Goal: Transaction & Acquisition: Purchase product/service

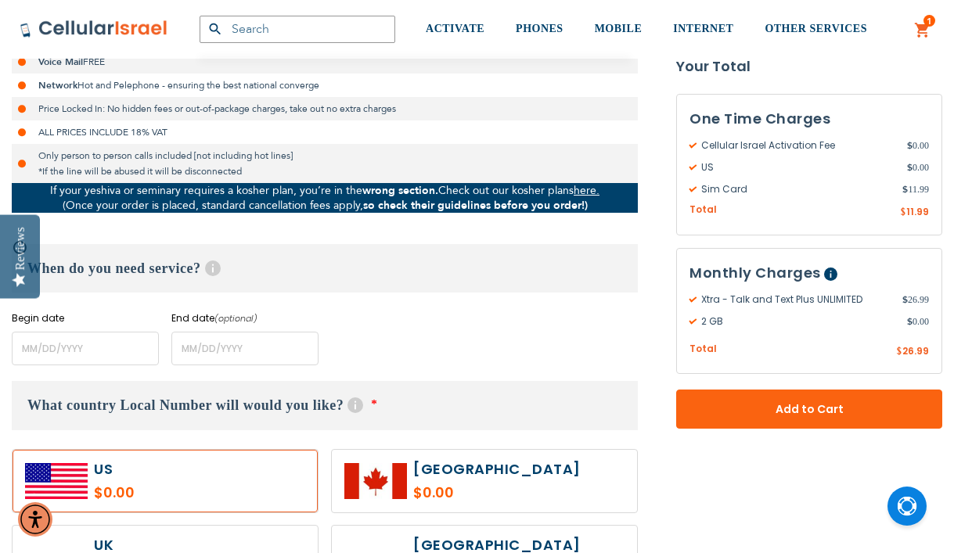
scroll to position [525, 0]
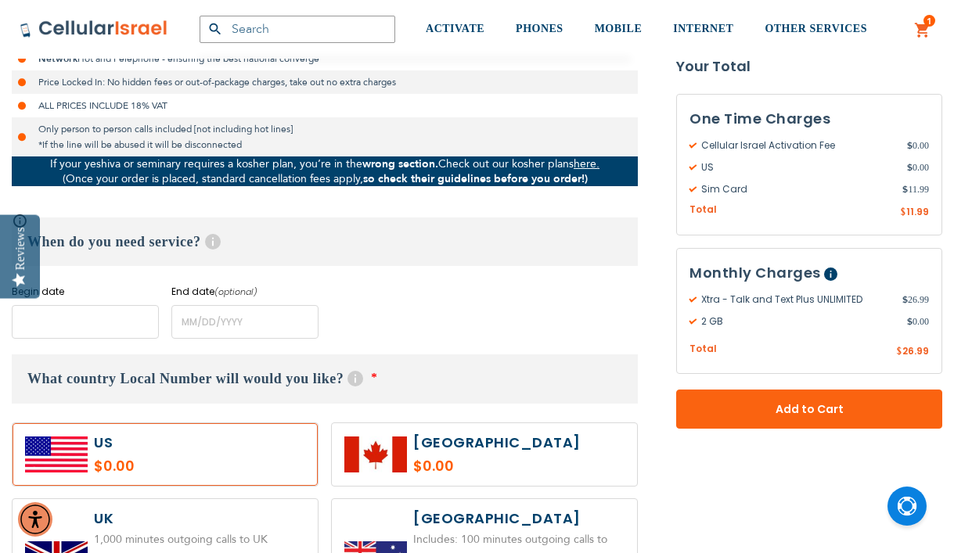
click at [117, 309] on input "name" at bounding box center [85, 322] width 147 height 34
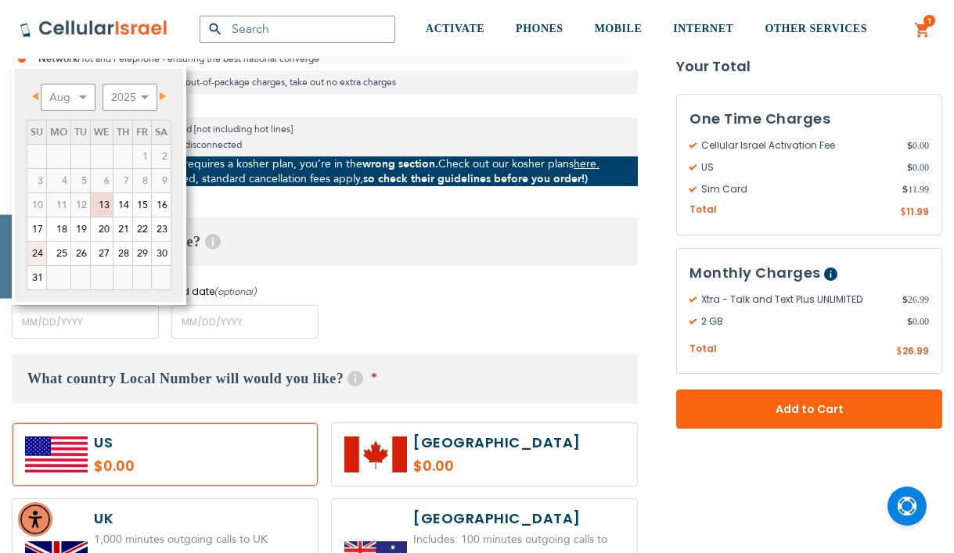
click at [39, 255] on link "24" at bounding box center [36, 253] width 19 height 23
type input "[DATE]"
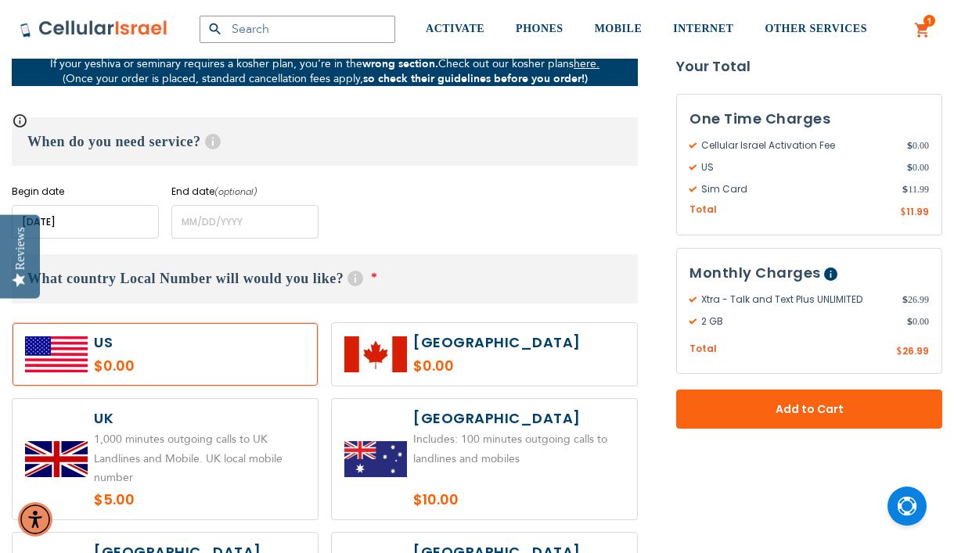
scroll to position [646, 0]
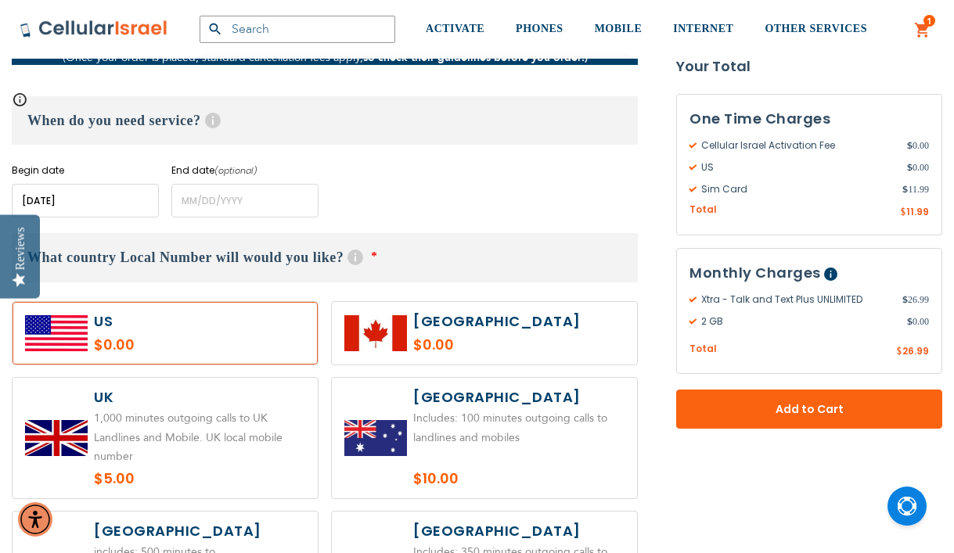
click at [150, 337] on label at bounding box center [165, 333] width 305 height 63
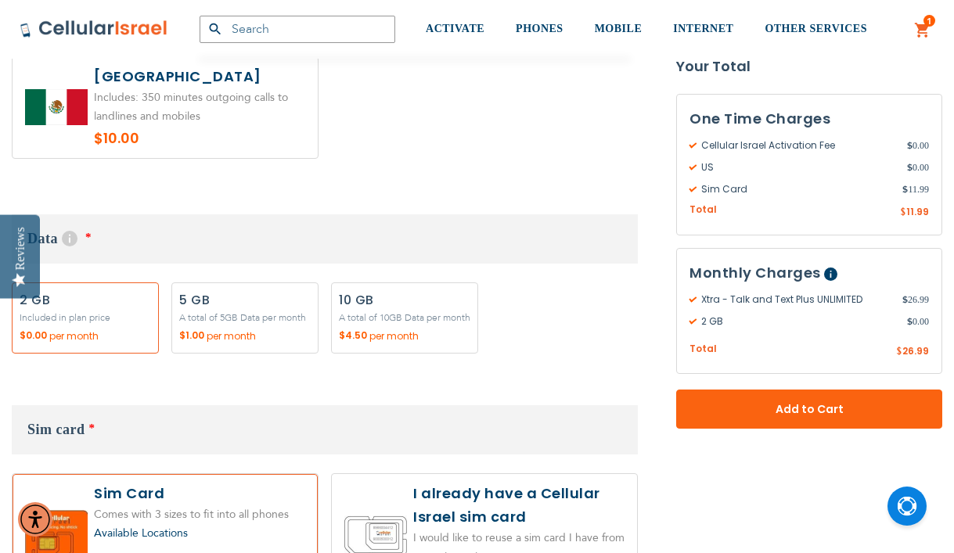
scroll to position [1375, 0]
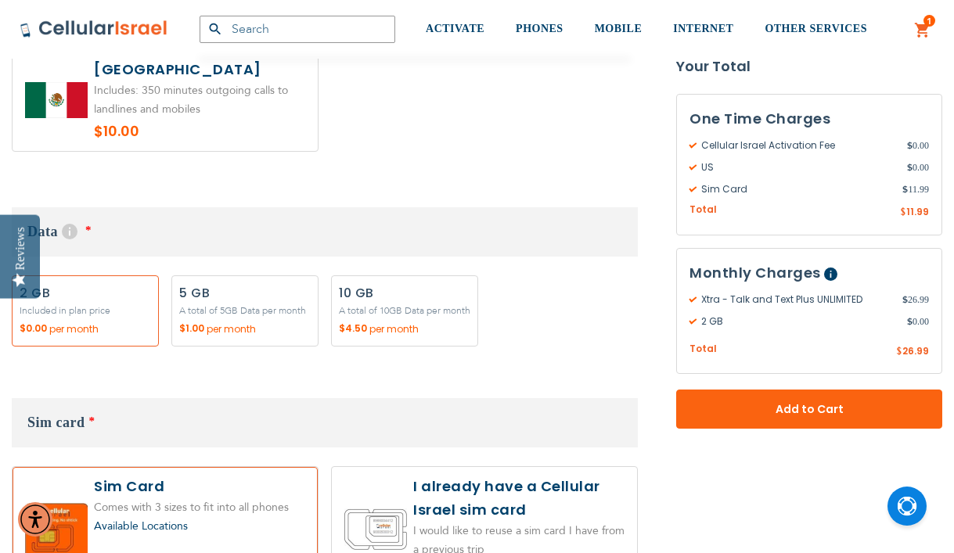
click at [229, 304] on label "Add" at bounding box center [244, 310] width 147 height 71
radio input "true"
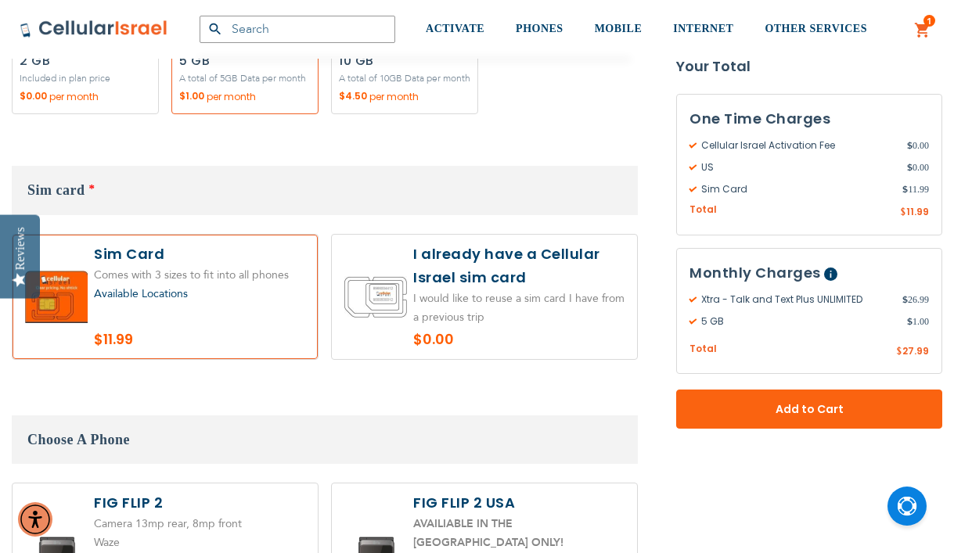
scroll to position [1610, 0]
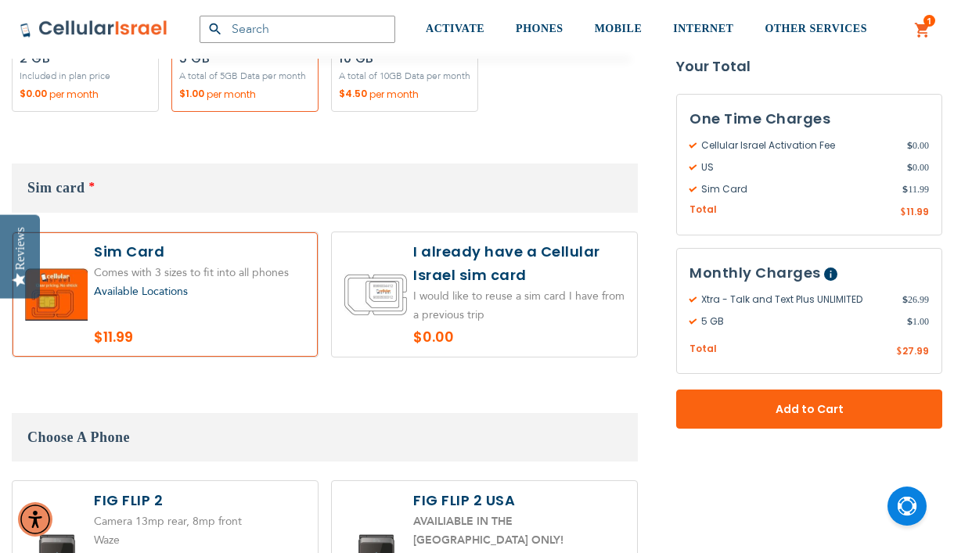
click at [230, 323] on label at bounding box center [165, 294] width 305 height 124
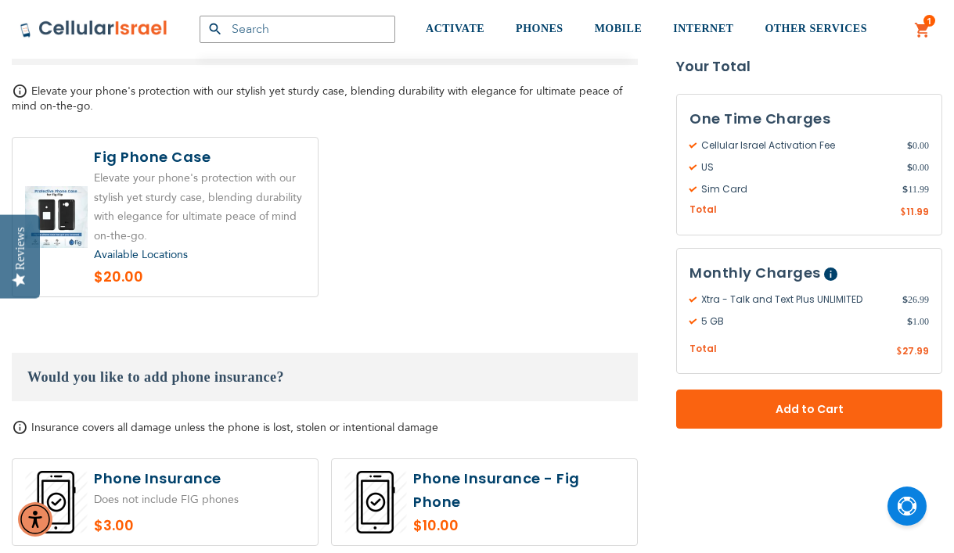
scroll to position [2553, 0]
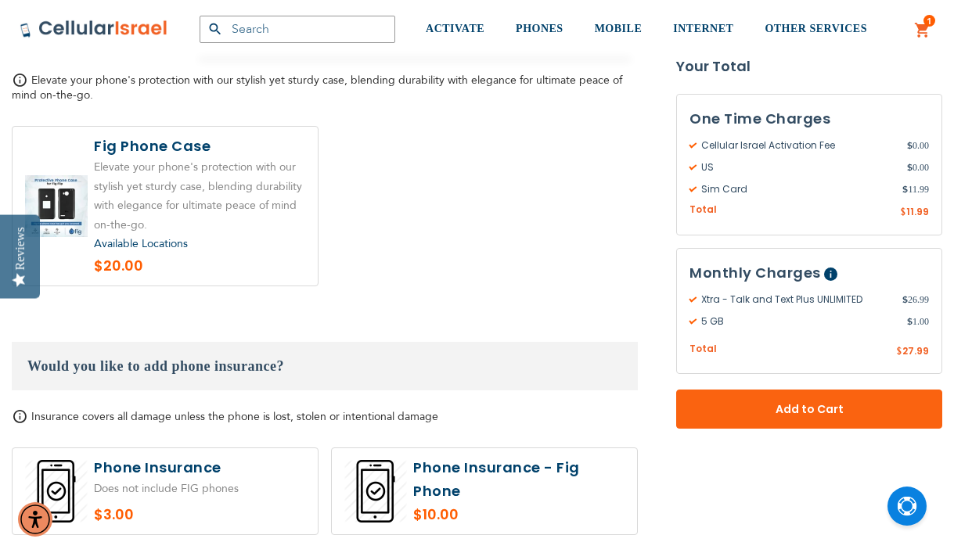
click at [246, 448] on label at bounding box center [165, 491] width 305 height 86
radio input "true"
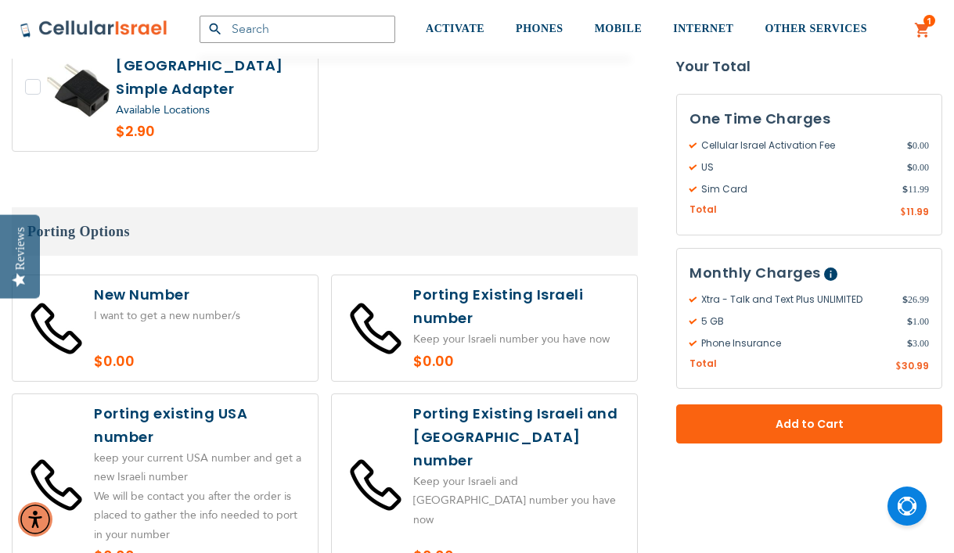
scroll to position [3340, 0]
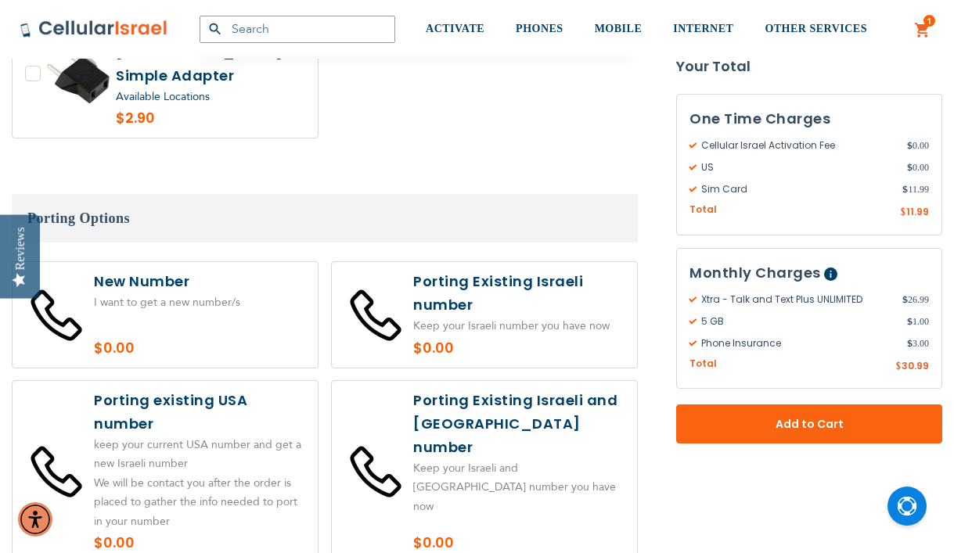
click at [233, 283] on label at bounding box center [165, 315] width 305 height 106
radio input "true"
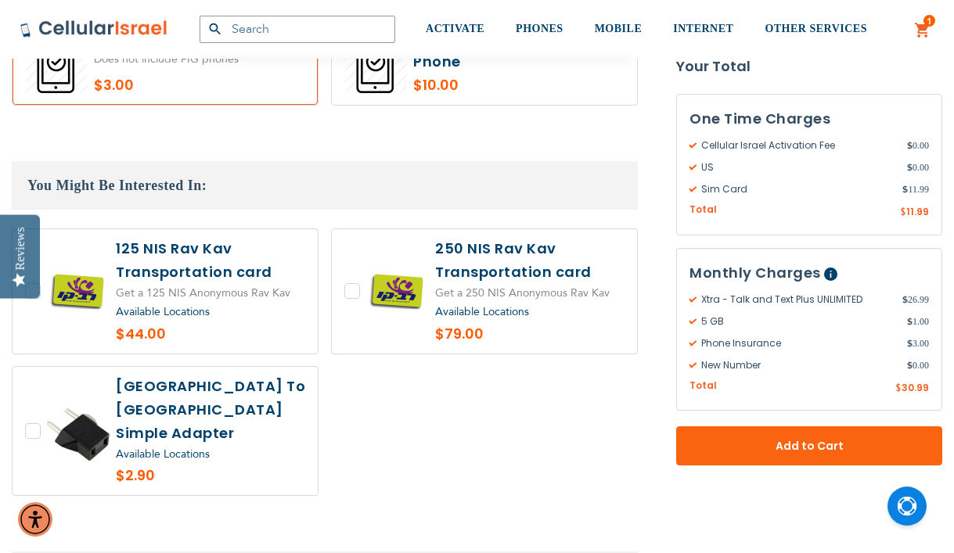
scroll to position [2982, 0]
click at [235, 383] on label at bounding box center [165, 432] width 305 height 129
checkbox input "true"
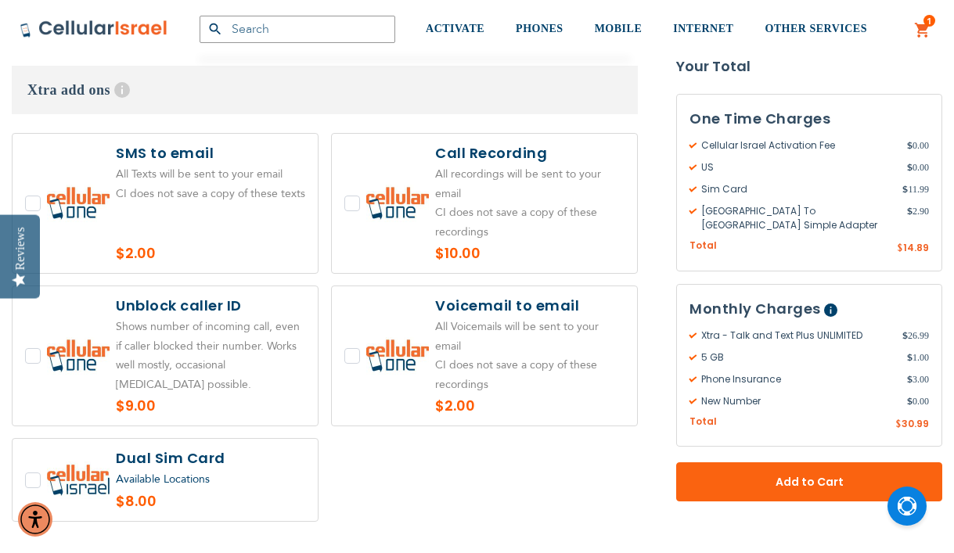
scroll to position [3883, 0]
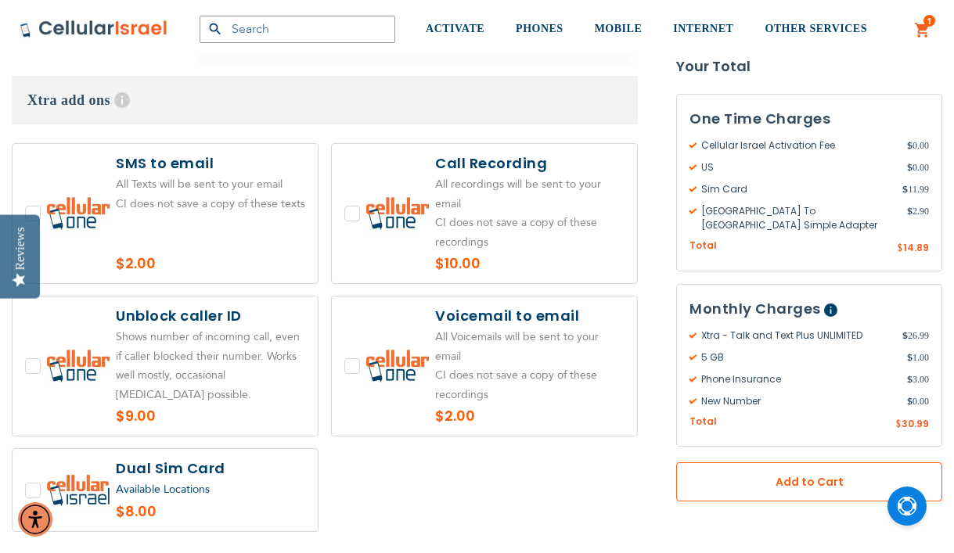
click at [710, 462] on button "Add to Cart" at bounding box center [809, 481] width 266 height 39
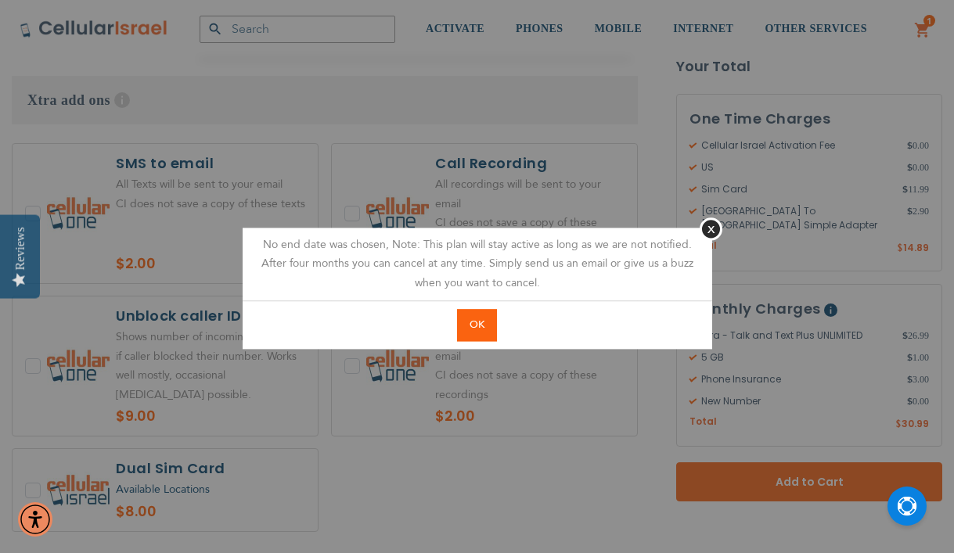
click at [483, 331] on span "OK" at bounding box center [477, 325] width 15 height 14
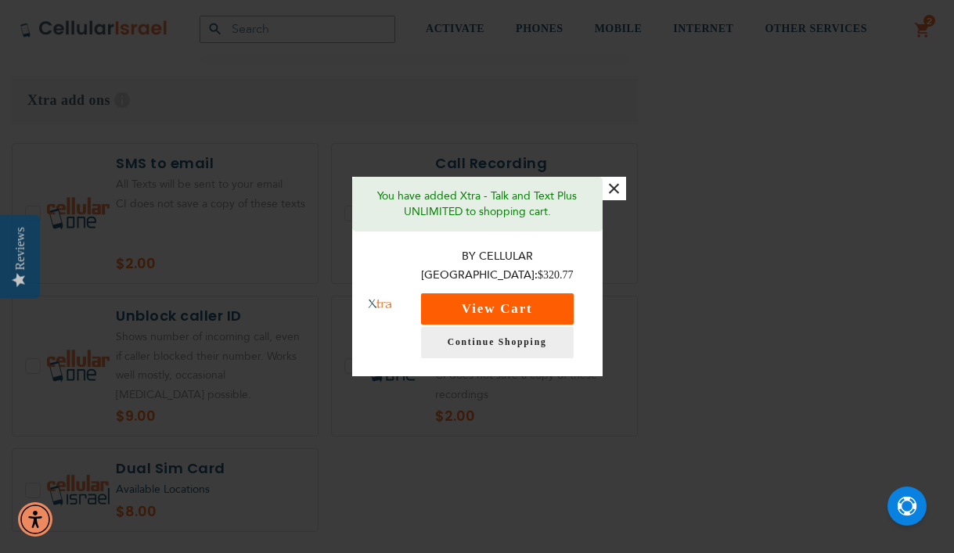
click at [516, 293] on button "View Cart" at bounding box center [497, 308] width 153 height 31
